Goal: Task Accomplishment & Management: Manage account settings

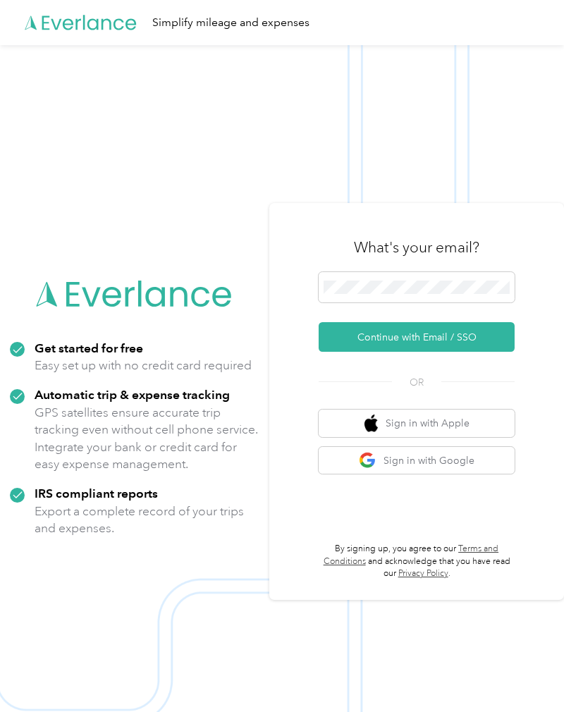
click at [453, 287] on span at bounding box center [417, 287] width 196 height 31
click at [485, 350] on button "Continue with Email / SSO" at bounding box center [417, 337] width 196 height 30
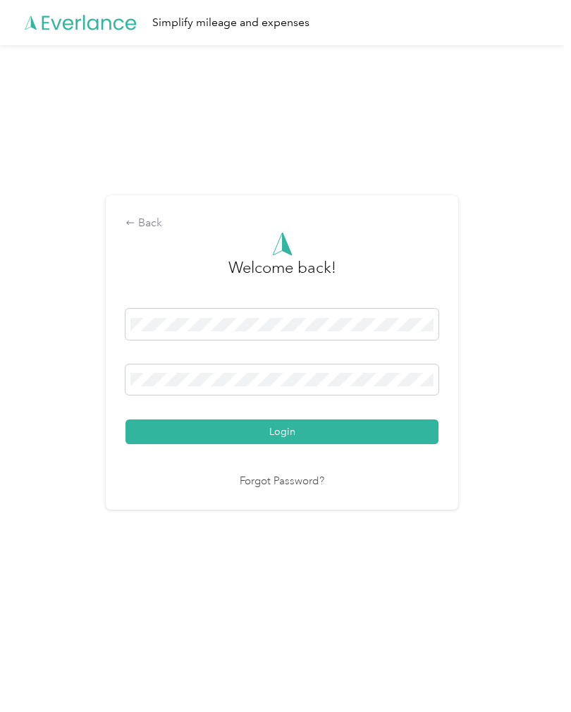
click at [286, 441] on button "Login" at bounding box center [281, 431] width 313 height 25
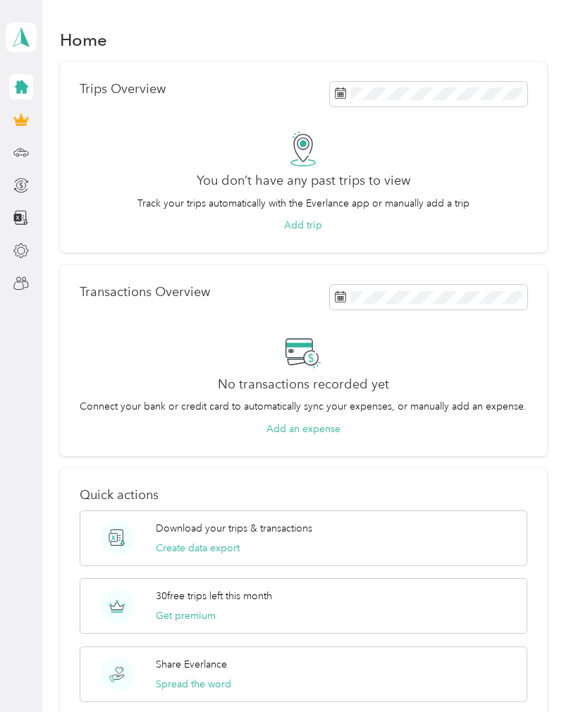
click at [330, 531] on div "Download your trips & transactions Create data export" at bounding box center [304, 538] width 448 height 56
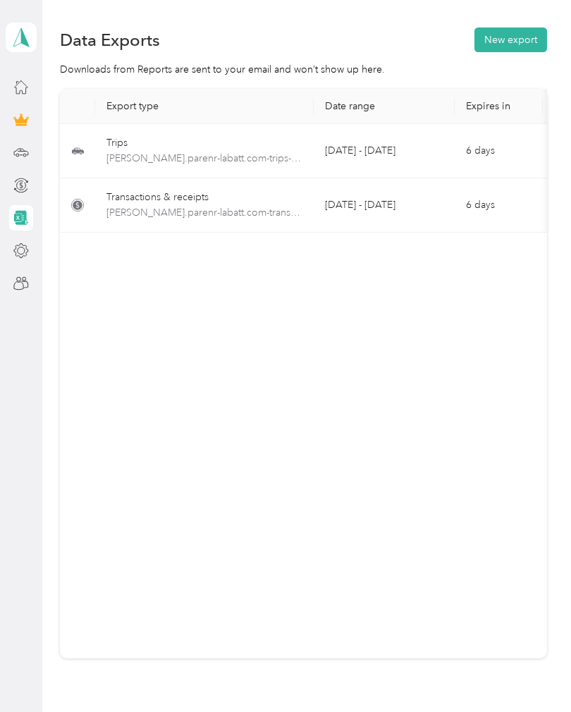
click at [405, 206] on td "[DATE] - [DATE]" at bounding box center [384, 205] width 141 height 54
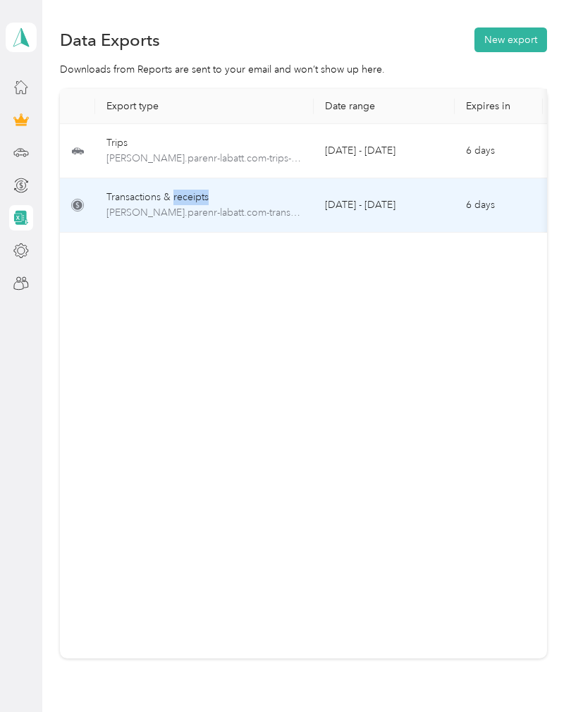
click at [105, 160] on td "Trips [PERSON_NAME].parenr-labatt.com-trips-2025-08-25-2025-08-29.xlsx" at bounding box center [204, 151] width 219 height 54
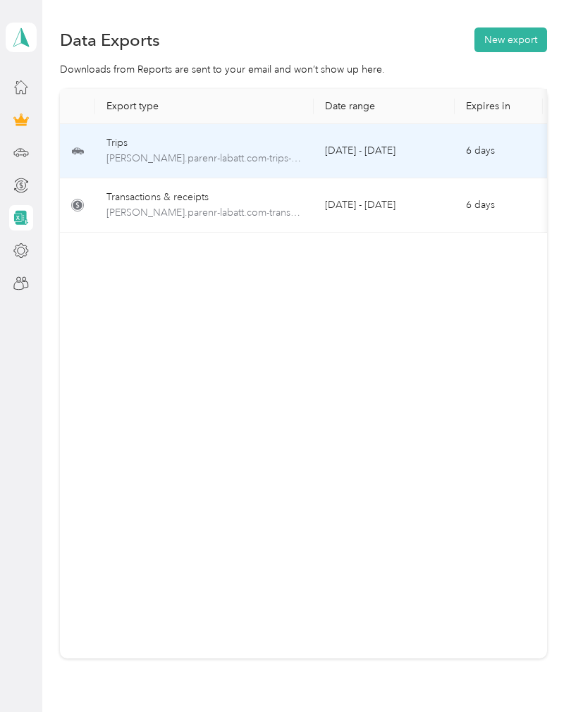
click at [91, 161] on td at bounding box center [77, 151] width 35 height 54
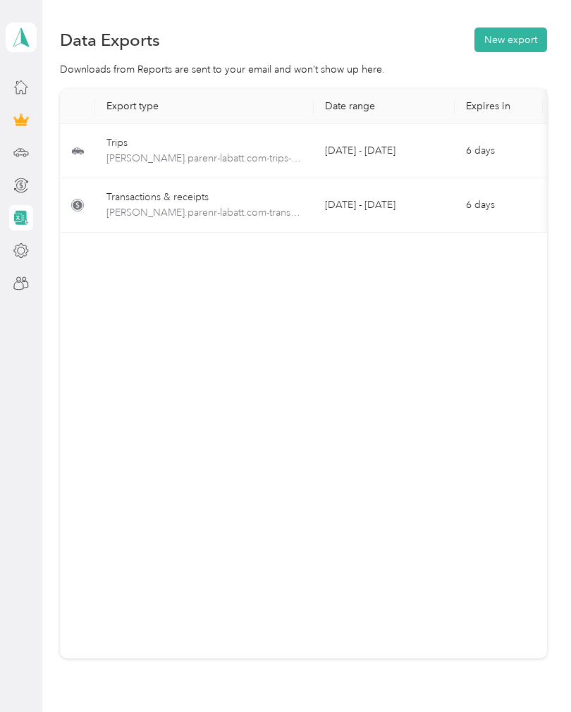
click at [25, 217] on icon at bounding box center [22, 218] width 13 height 15
click at [22, 183] on icon at bounding box center [21, 186] width 16 height 16
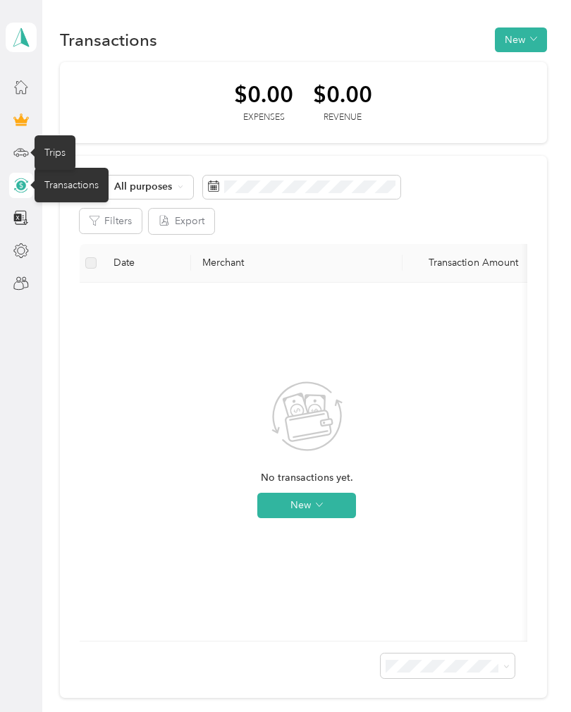
click at [28, 155] on icon at bounding box center [21, 152] width 14 height 6
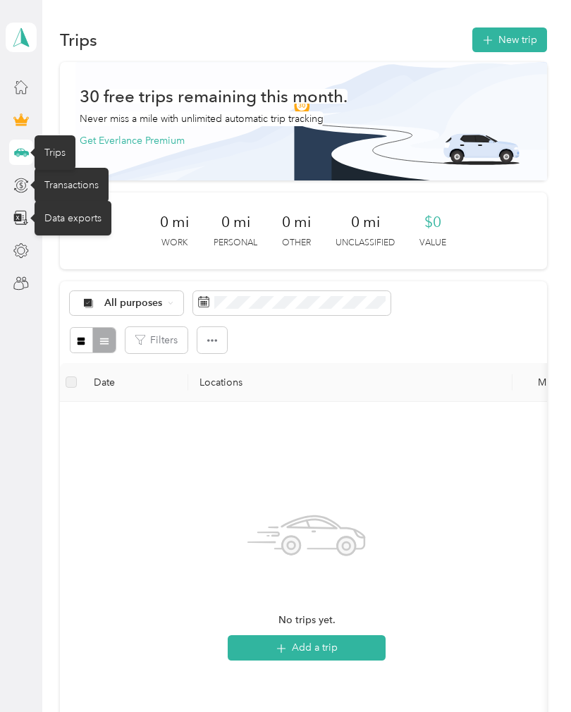
click at [22, 223] on icon at bounding box center [21, 218] width 16 height 16
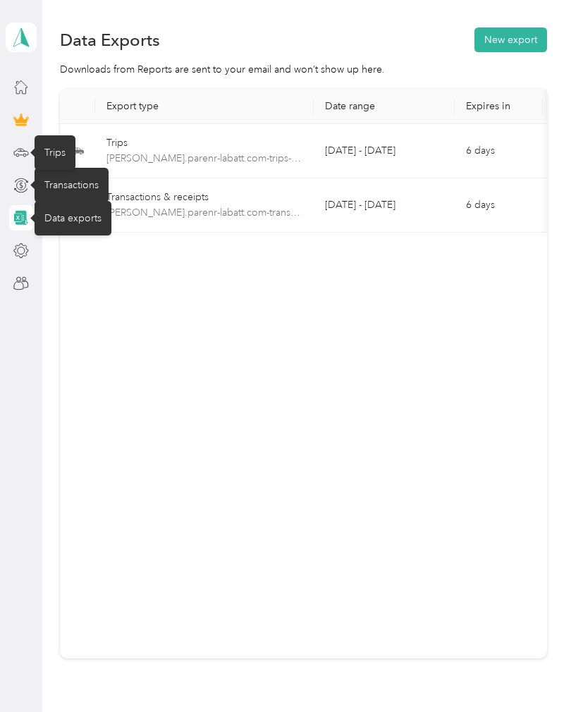
click at [15, 94] on div at bounding box center [21, 86] width 24 height 25
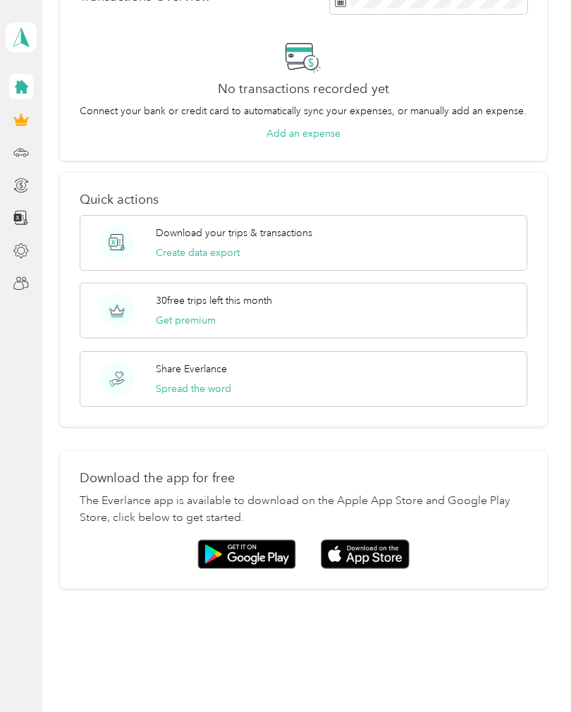
scroll to position [295, 0]
click at [374, 552] on img at bounding box center [365, 555] width 89 height 30
click at [6, 23] on div "[PERSON_NAME][EMAIL_ADDRESS][DOMAIN_NAME] Personal dashboard" at bounding box center [21, 38] width 31 height 30
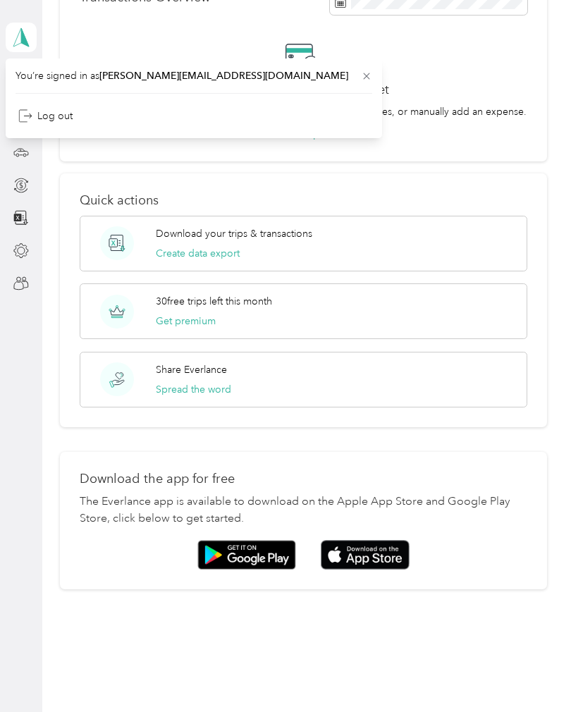
click at [37, 113] on div "Log out" at bounding box center [45, 116] width 54 height 15
